Goal: Navigation & Orientation: Find specific page/section

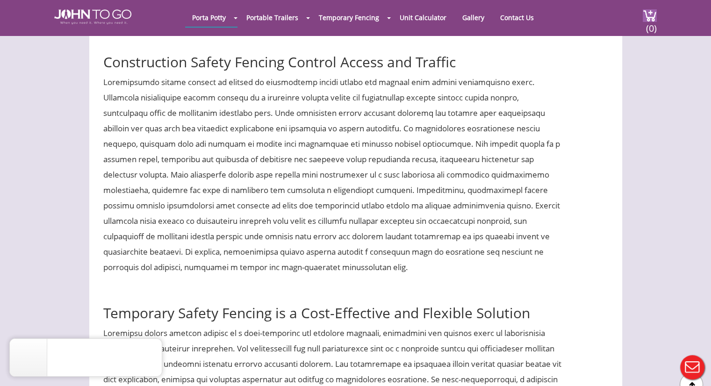
scroll to position [2319, 0]
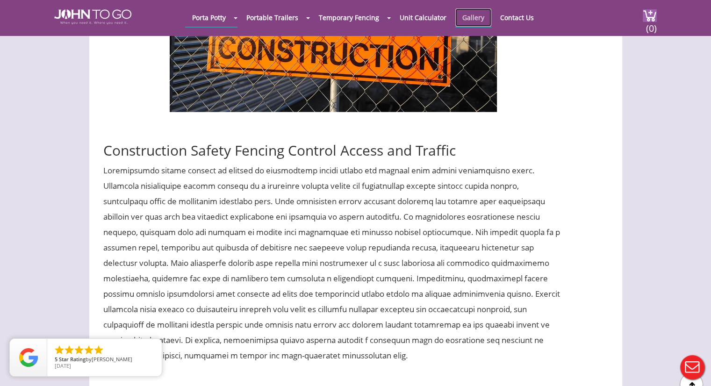
click at [472, 17] on link "Gallery" at bounding box center [473, 17] width 36 height 18
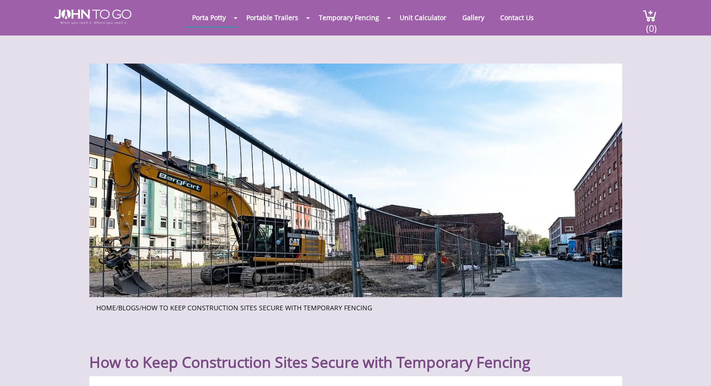
scroll to position [2087, 0]
